Goal: Task Accomplishment & Management: Understand process/instructions

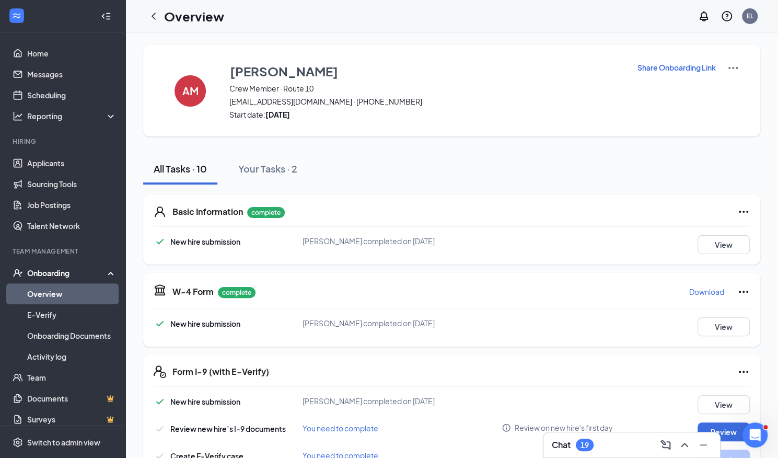
click at [683, 444] on icon "ChevronUp" at bounding box center [684, 444] width 7 height 4
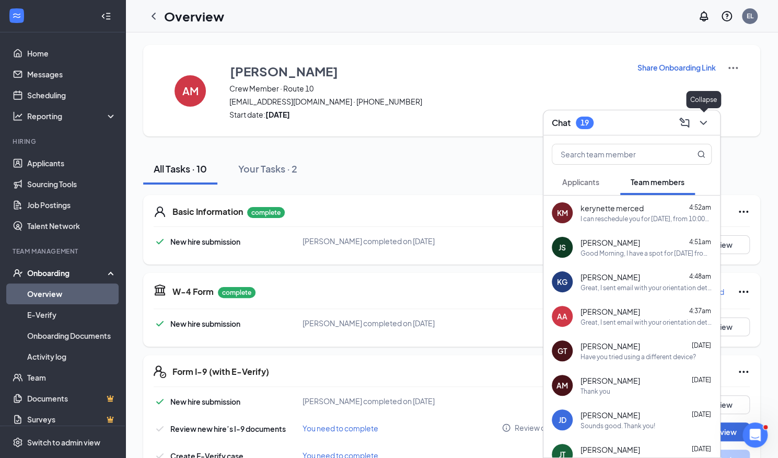
click at [702, 123] on icon "ChevronDown" at bounding box center [703, 122] width 13 height 13
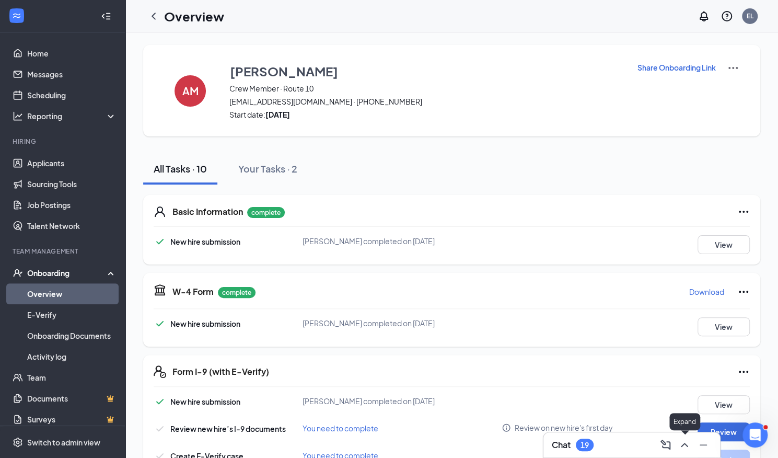
click at [684, 449] on icon "ChevronUp" at bounding box center [684, 444] width 13 height 13
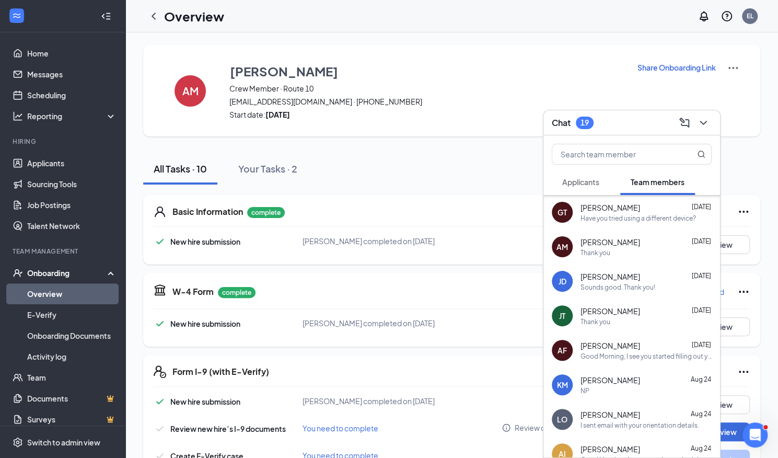
scroll to position [142, 0]
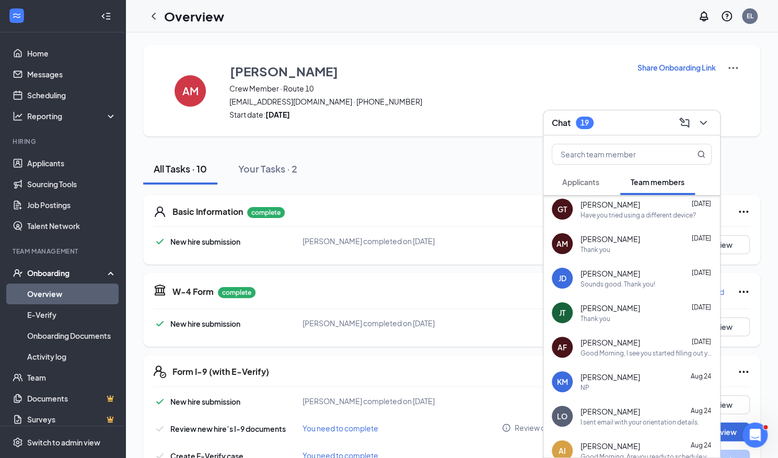
click at [636, 351] on div "Good Morning, I see you started filling out your onboarding paperwork and have …" at bounding box center [645, 352] width 131 height 9
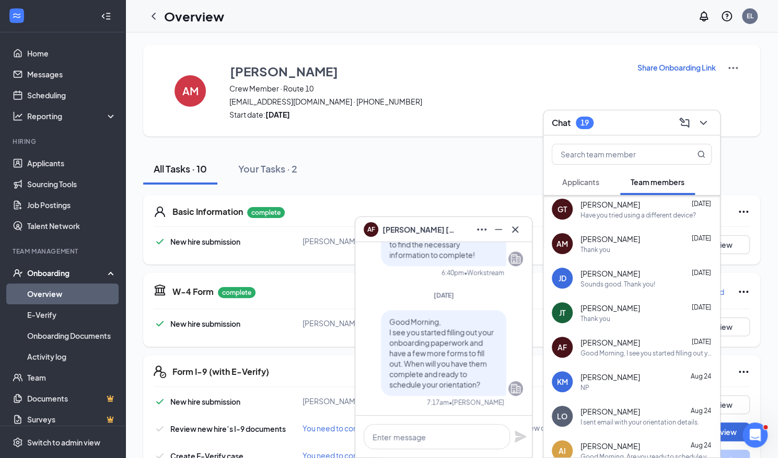
click at [64, 293] on link "Overview" at bounding box center [71, 293] width 89 height 21
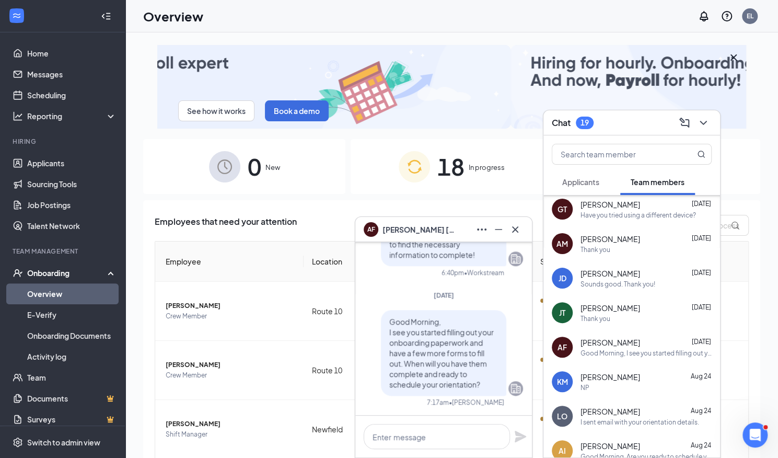
click at [516, 230] on icon "Cross" at bounding box center [515, 229] width 6 height 6
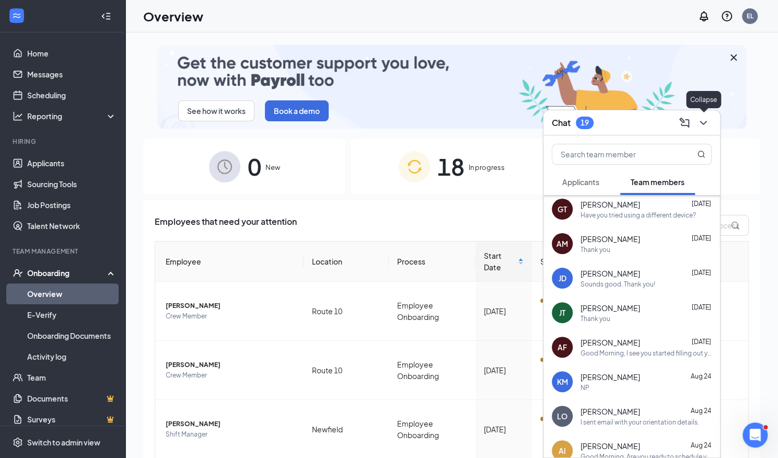
click at [704, 126] on icon "ChevronDown" at bounding box center [703, 122] width 13 height 13
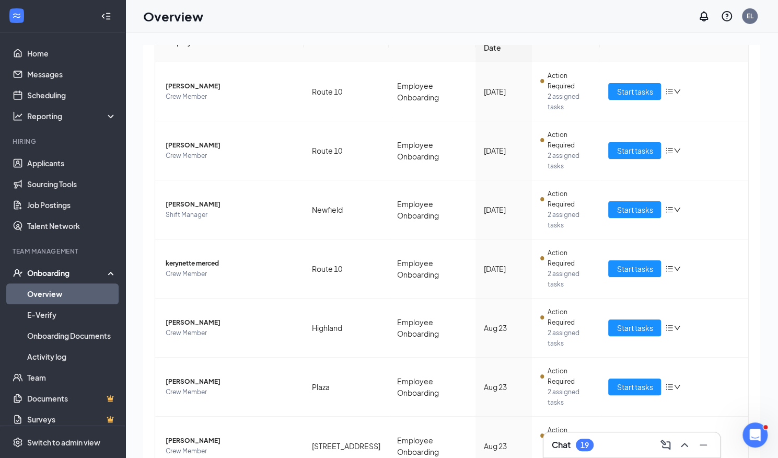
scroll to position [228, 0]
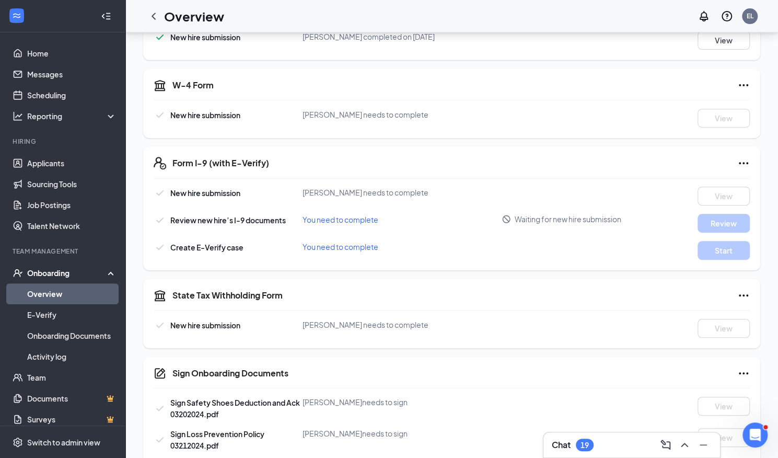
scroll to position [281, 0]
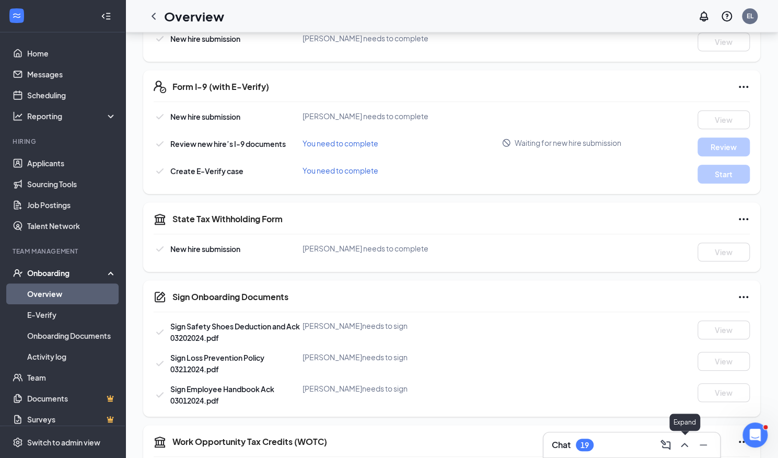
click at [686, 447] on icon "ChevronUp" at bounding box center [684, 444] width 13 height 13
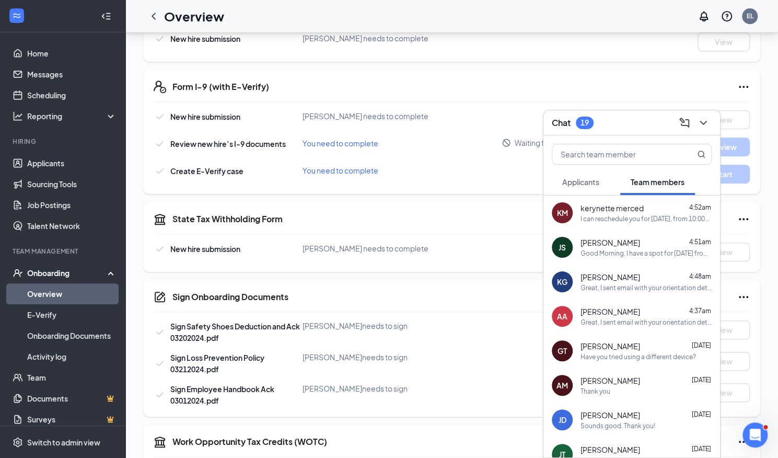
click at [69, 297] on link "Overview" at bounding box center [71, 293] width 89 height 21
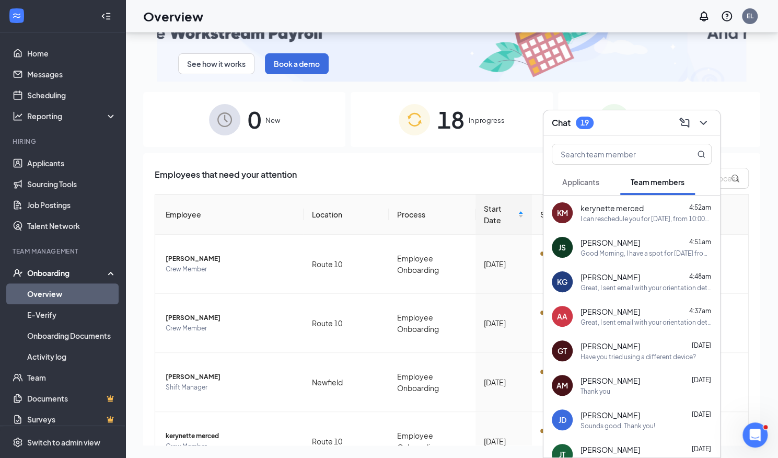
click at [701, 119] on icon "ChevronDown" at bounding box center [703, 122] width 13 height 13
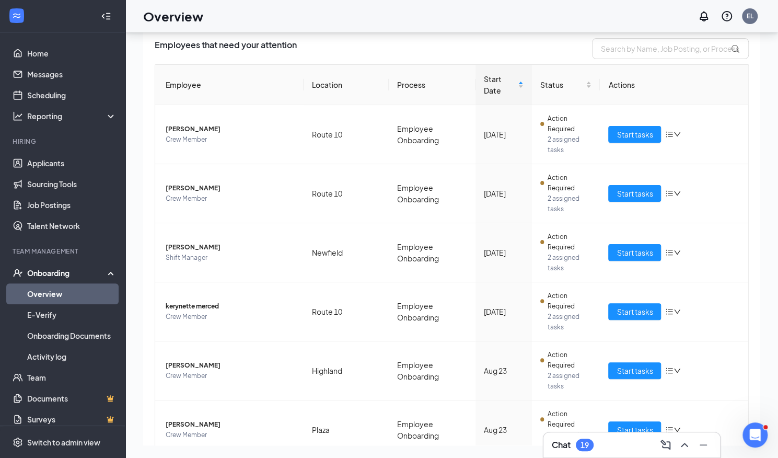
scroll to position [228, 0]
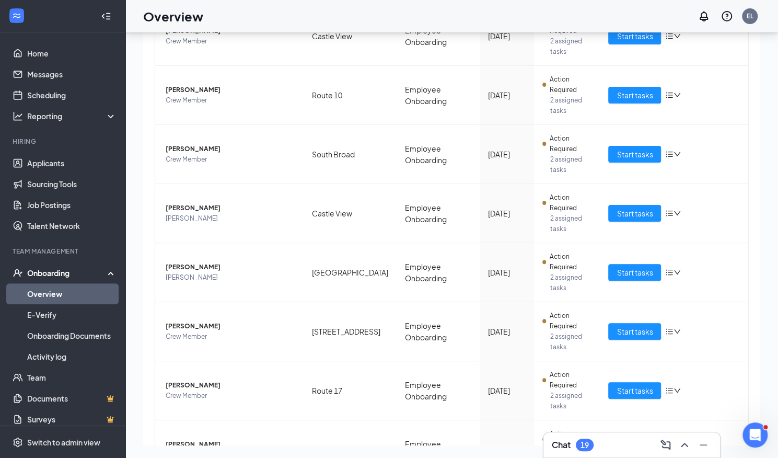
scroll to position [151, 0]
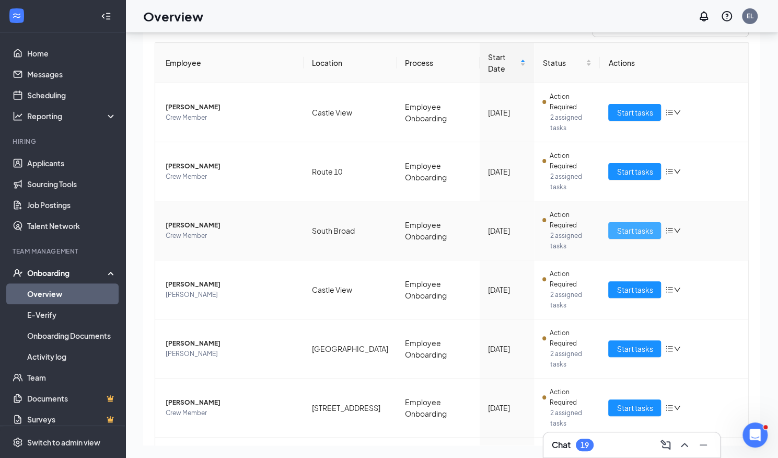
click at [627, 225] on span "Start tasks" at bounding box center [634, 230] width 36 height 11
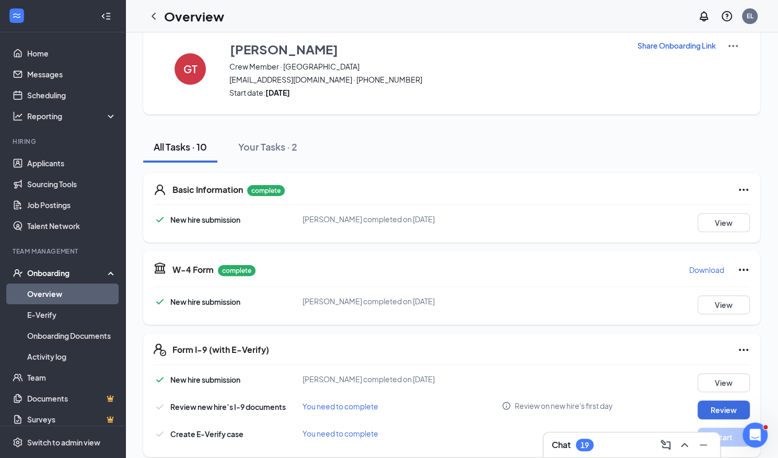
scroll to position [17, 0]
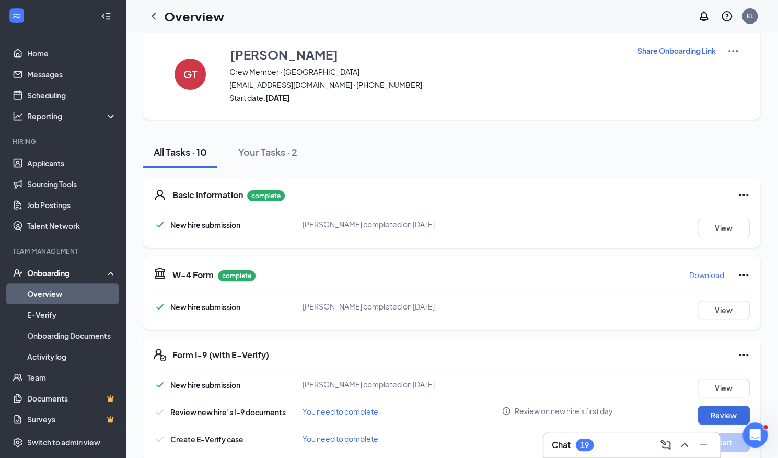
click at [656, 52] on p "Share Onboarding Link" at bounding box center [676, 50] width 78 height 10
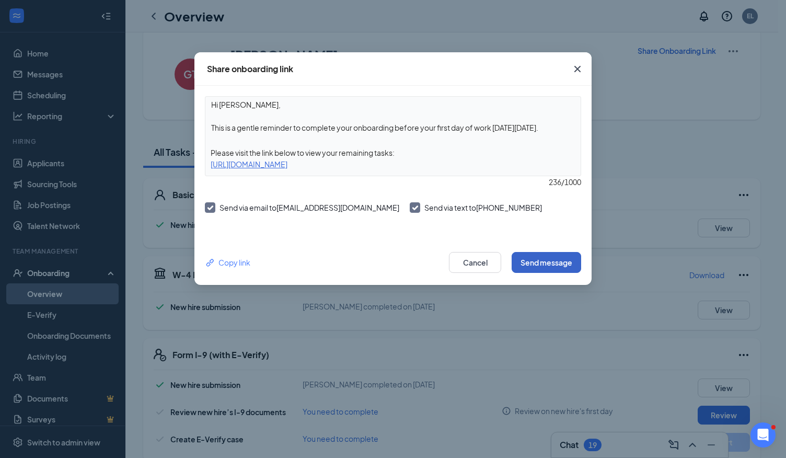
click at [531, 260] on button "Send message" at bounding box center [545, 262] width 69 height 21
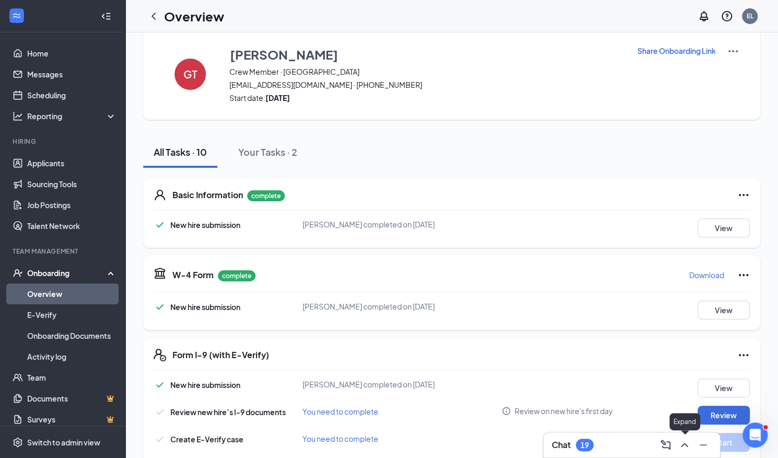
click at [681, 445] on icon "ChevronUp" at bounding box center [684, 444] width 13 height 13
